Goal: Task Accomplishment & Management: Manage account settings

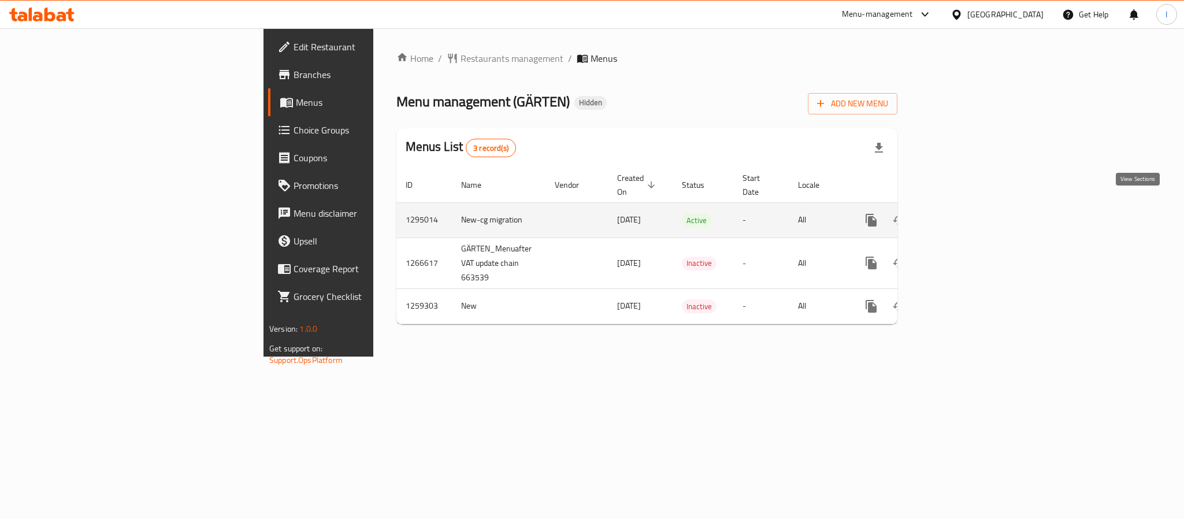
click at [962, 213] on icon "enhanced table" at bounding box center [955, 220] width 14 height 14
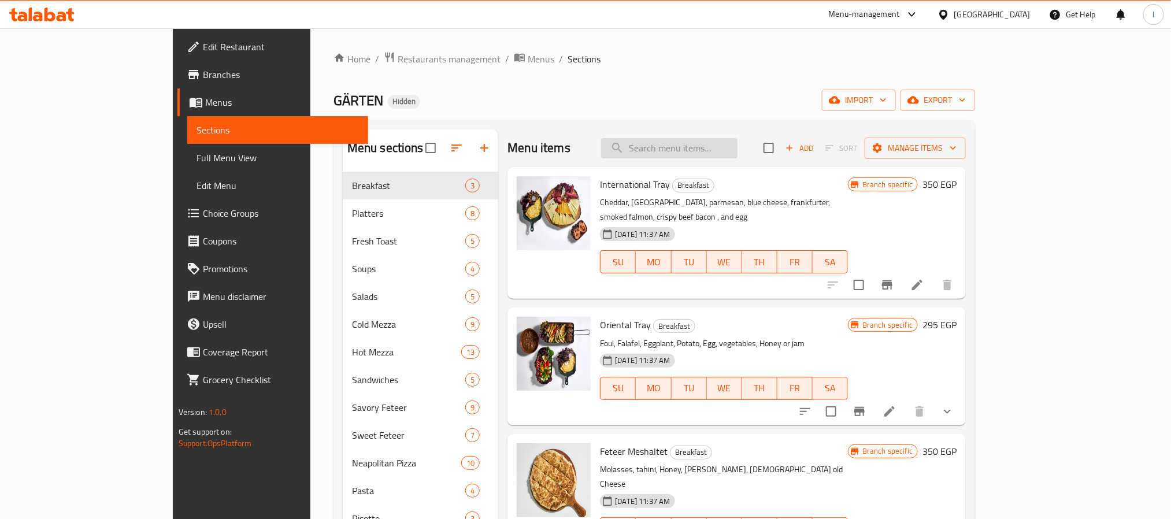
click at [694, 140] on input "search" at bounding box center [669, 148] width 136 height 20
paste input "Chicken pizza tower"
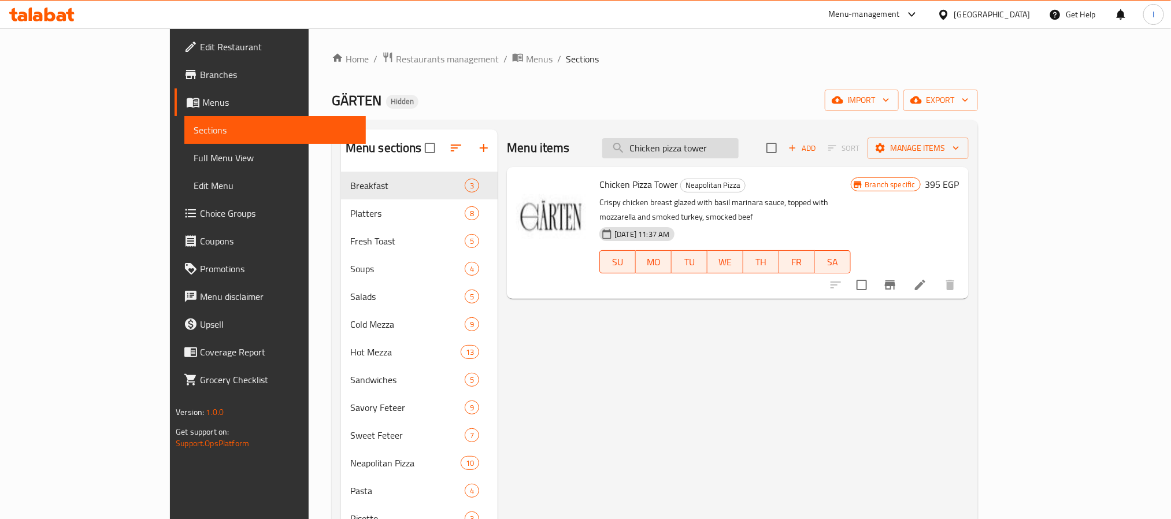
click at [739, 149] on input "Chicken pizza tower" at bounding box center [670, 148] width 136 height 20
type input "Chicken pizza tower"
click at [904, 273] on button "Branch-specific-item" at bounding box center [890, 285] width 28 height 28
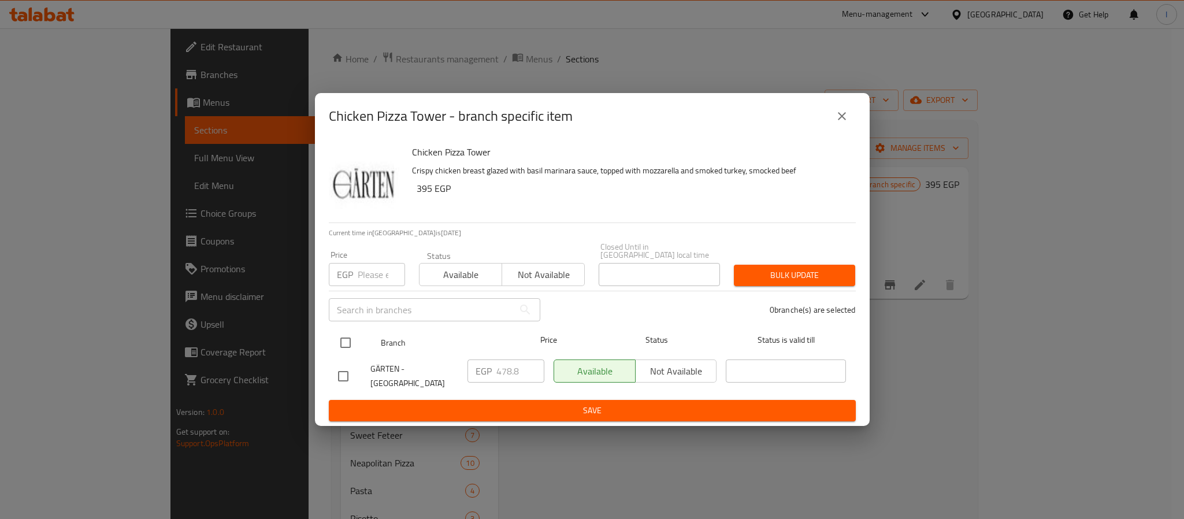
click at [342, 340] on input "checkbox" at bounding box center [346, 343] width 24 height 24
checkbox input "true"
click at [517, 368] on input "478.8" at bounding box center [521, 371] width 48 height 23
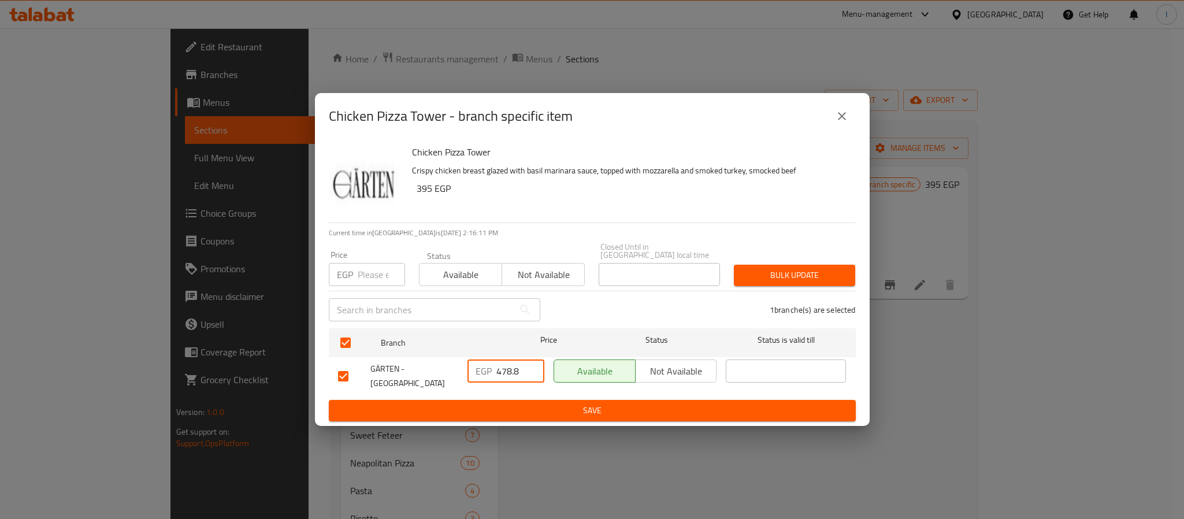
click at [517, 368] on input "478.8" at bounding box center [521, 371] width 48 height 23
type input "610.8"
click at [569, 403] on span "Save" at bounding box center [592, 410] width 509 height 14
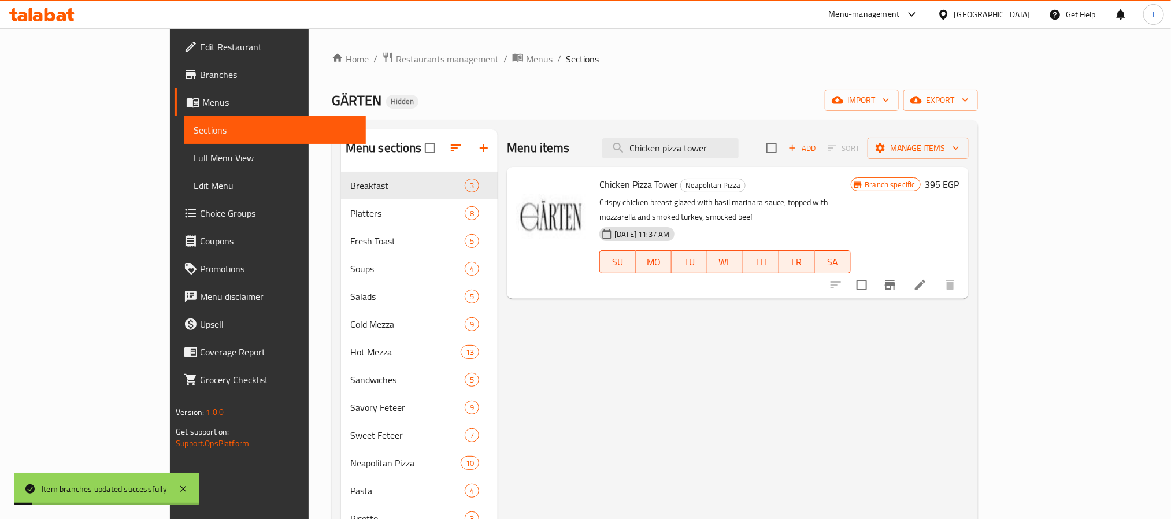
click at [671, 68] on div "Home / Restaurants management / Menus / Sections GÄRTEN Hidden import export Me…" at bounding box center [655, 506] width 646 height 911
click at [332, 98] on span "GÄRTEN" at bounding box center [357, 100] width 50 height 26
copy span "GÄRTEN"
click at [595, 193] on div "Chicken Pizza Tower Neapolitan Pizza Crispy chicken breast glazed with basil ma…" at bounding box center [725, 233] width 260 height 123
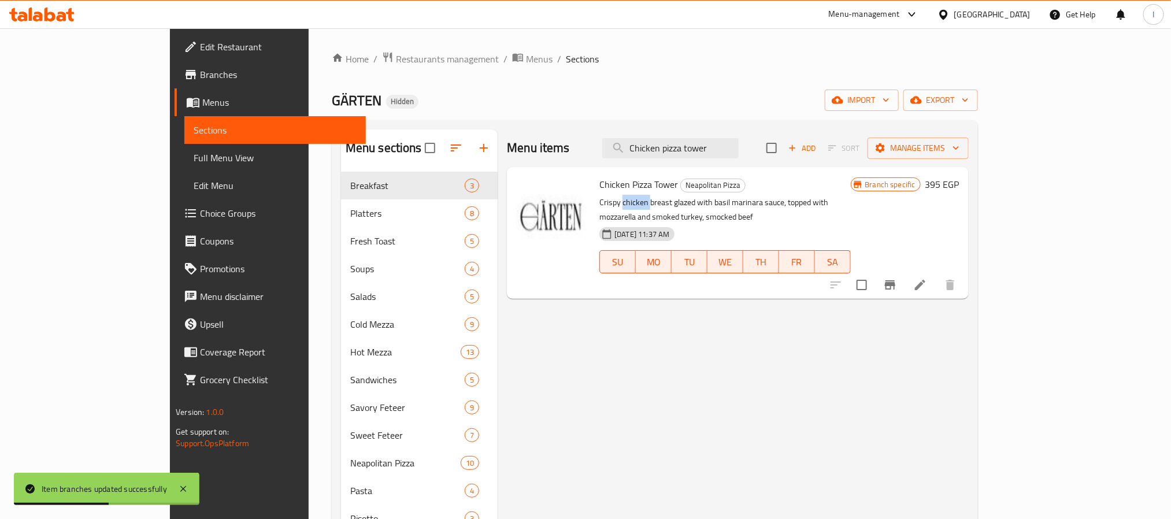
click at [595, 193] on div "Chicken Pizza Tower Neapolitan Pizza Crispy chicken breast glazed with basil ma…" at bounding box center [725, 233] width 260 height 123
click at [599, 188] on span "Chicken Pizza Tower" at bounding box center [638, 184] width 79 height 17
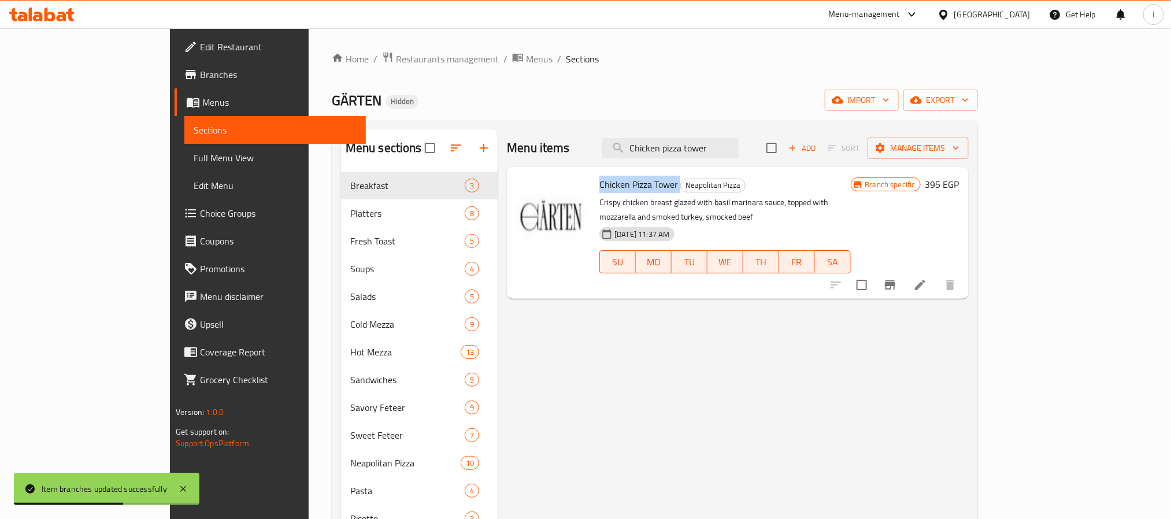
copy h6 "Chicken Pizza Tower"
click at [396, 55] on span "Restaurants management" at bounding box center [447, 59] width 103 height 14
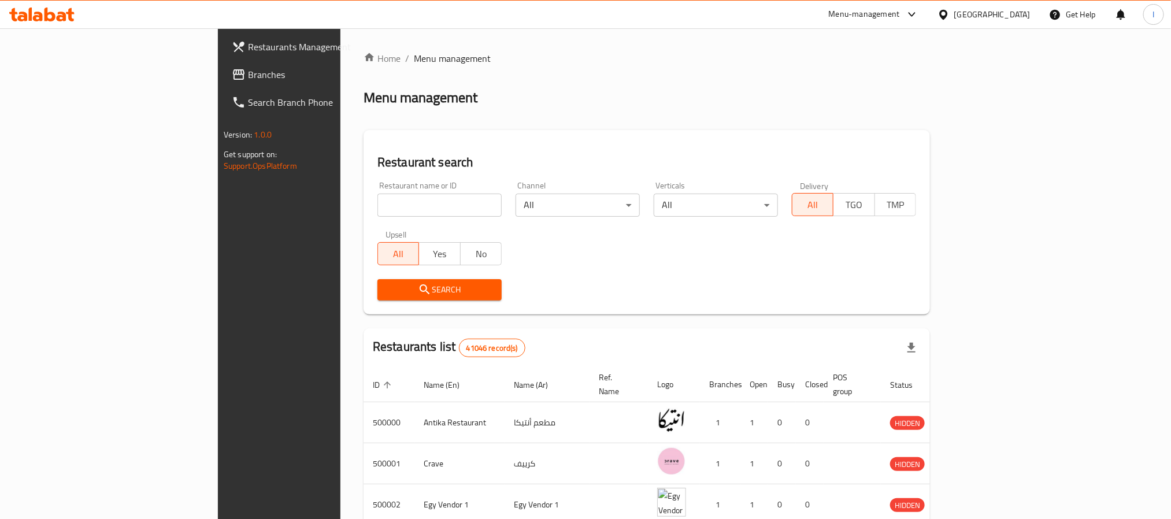
click at [377, 200] on input "search" at bounding box center [439, 205] width 124 height 23
drag, startPoint x: 361, startPoint y: 200, endPoint x: 366, endPoint y: 205, distance: 6.5
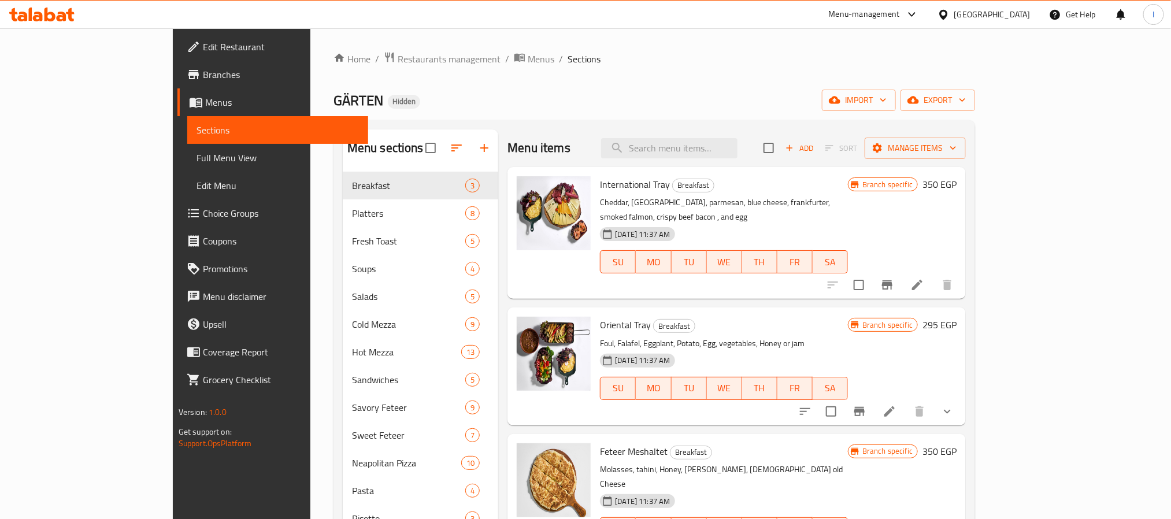
click at [524, 102] on div "GÄRTEN Hidden import export" at bounding box center [655, 100] width 642 height 21
click at [709, 148] on input "search" at bounding box center [669, 148] width 136 height 20
paste input "Chicken Pizza Tower"
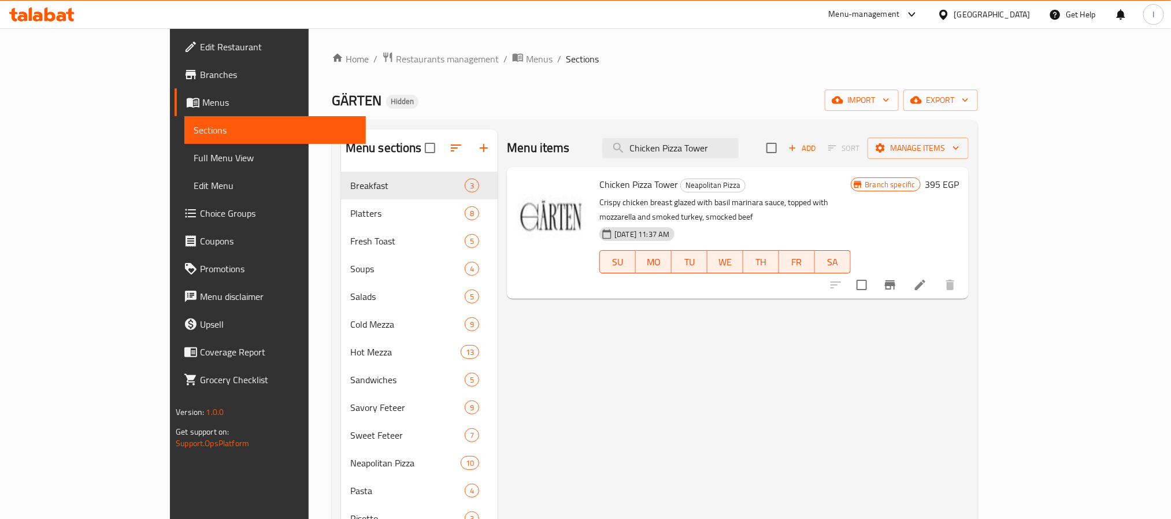
type input "Chicken Pizza Tower"
click at [608, 106] on div "GÄRTEN Hidden import export" at bounding box center [655, 100] width 646 height 21
click at [734, 144] on input "Chicken Pizza Tower" at bounding box center [670, 148] width 136 height 20
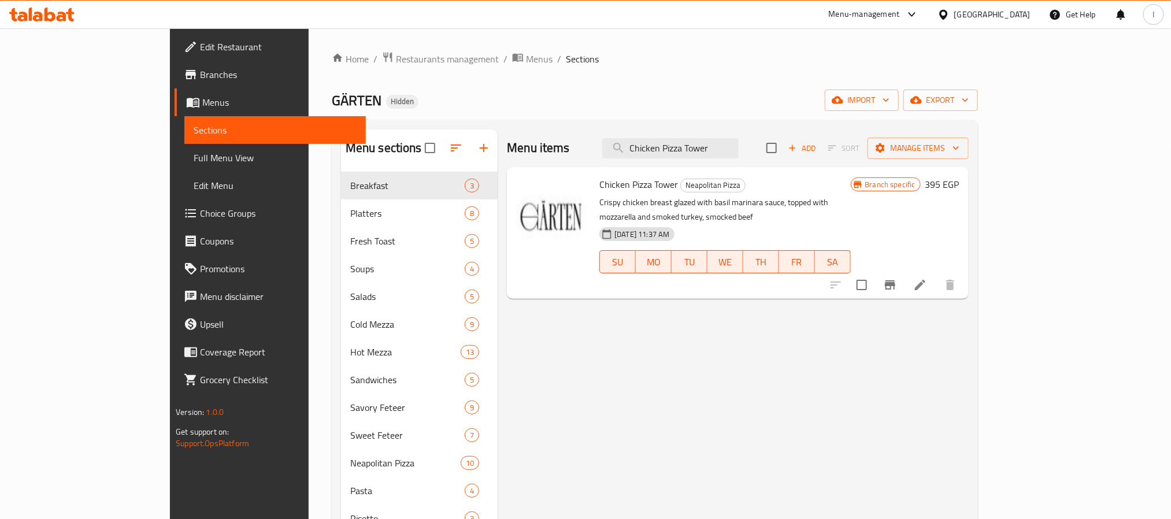
click at [904, 280] on button "Branch-specific-item" at bounding box center [890, 285] width 28 height 28
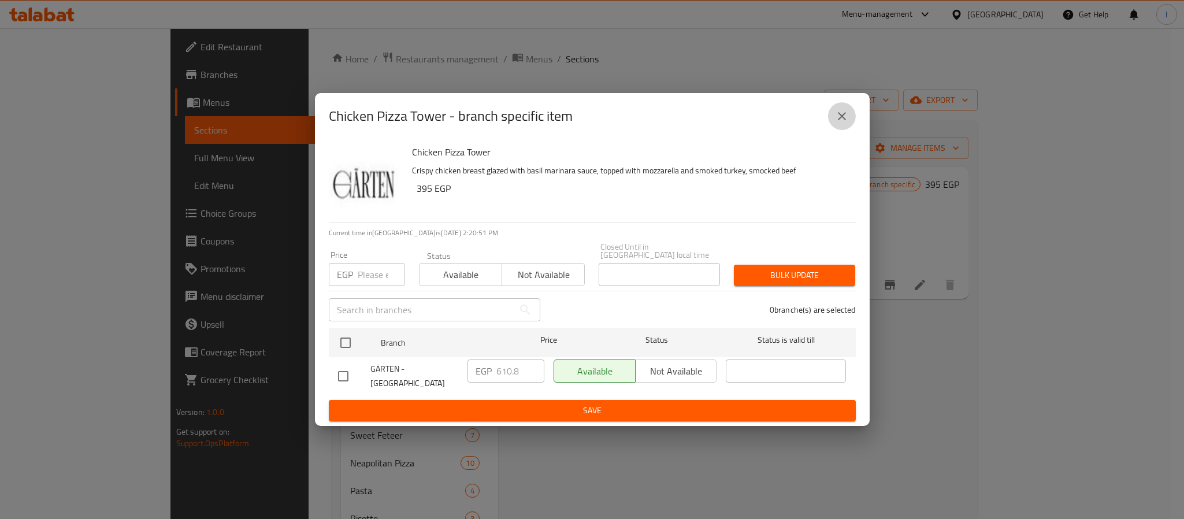
click at [845, 115] on icon "close" at bounding box center [842, 116] width 14 height 14
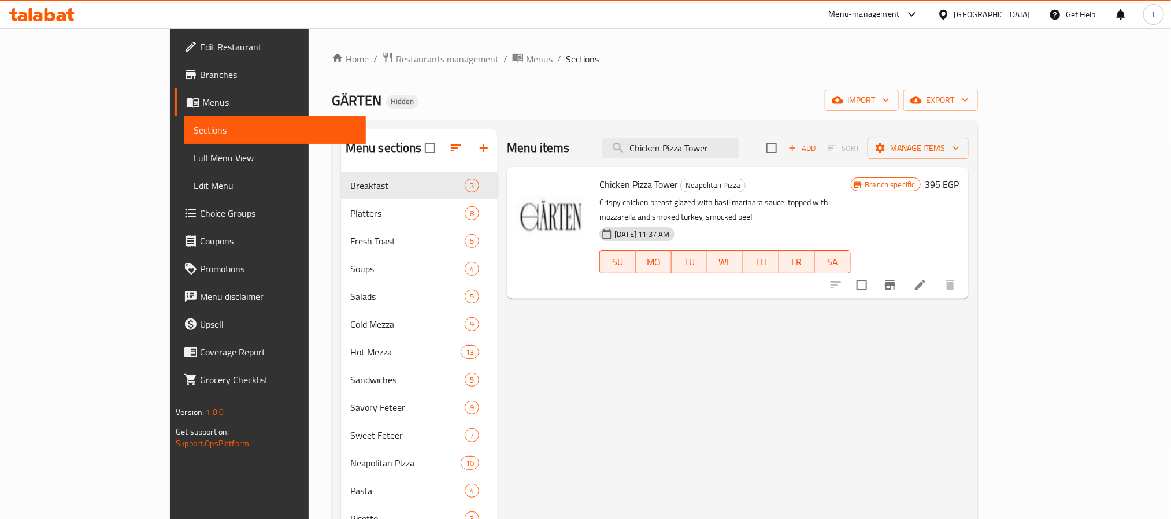
click at [625, 91] on div "GÄRTEN Hidden import export" at bounding box center [655, 100] width 646 height 21
